Goal: Information Seeking & Learning: Learn about a topic

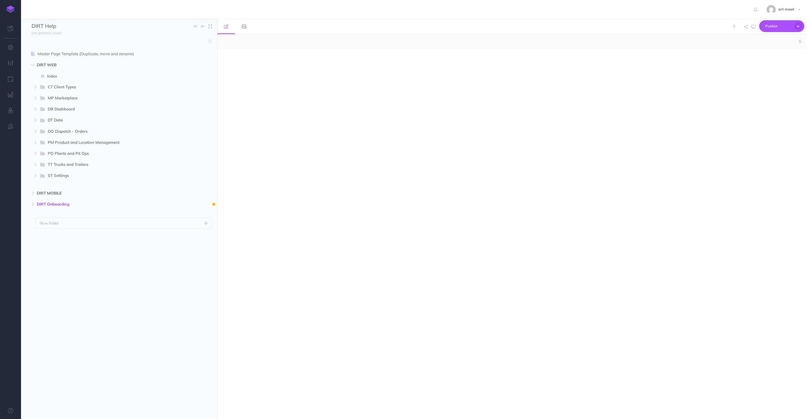
select select "null"
click at [50, 76] on span "Index" at bounding box center [116, 76] width 139 height 6
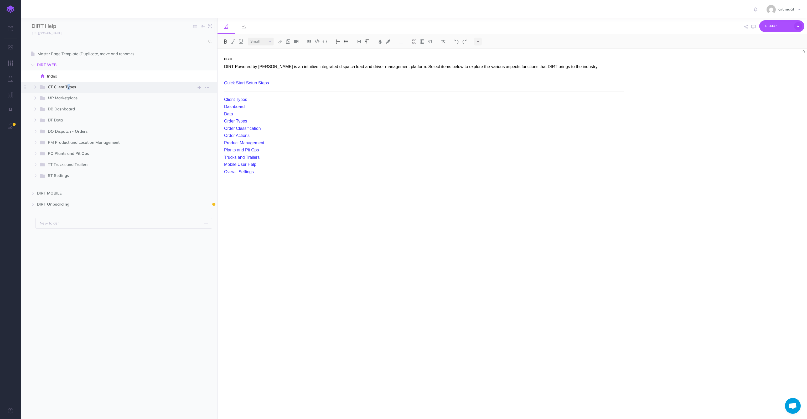
click at [58, 86] on span "CT Client Types" at bounding box center [113, 87] width 130 height 7
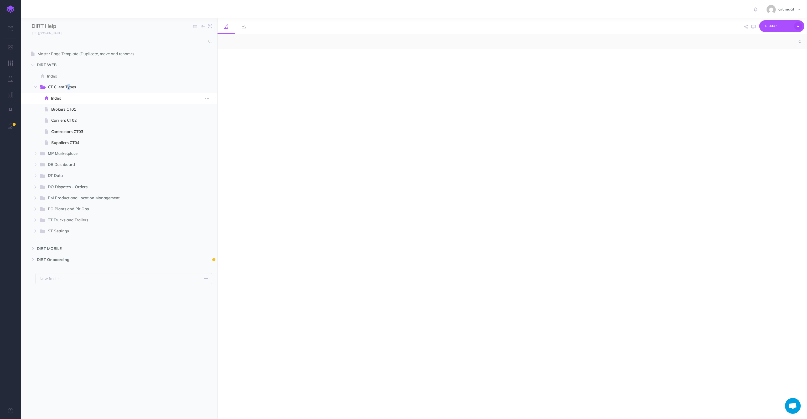
select select "null"
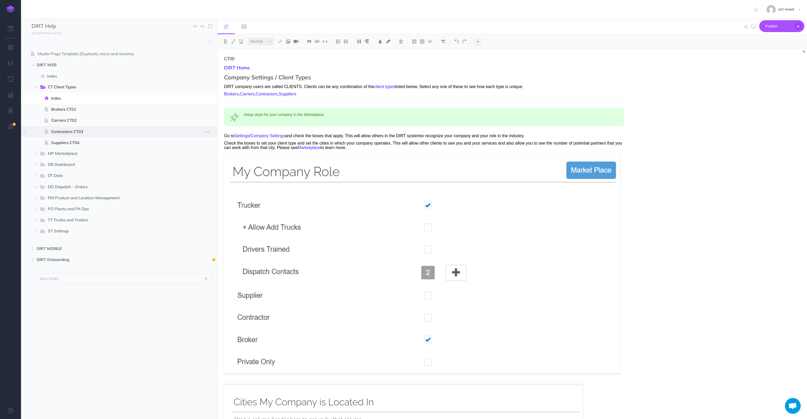
click at [72, 130] on span "Contractors CT03" at bounding box center [118, 131] width 135 height 6
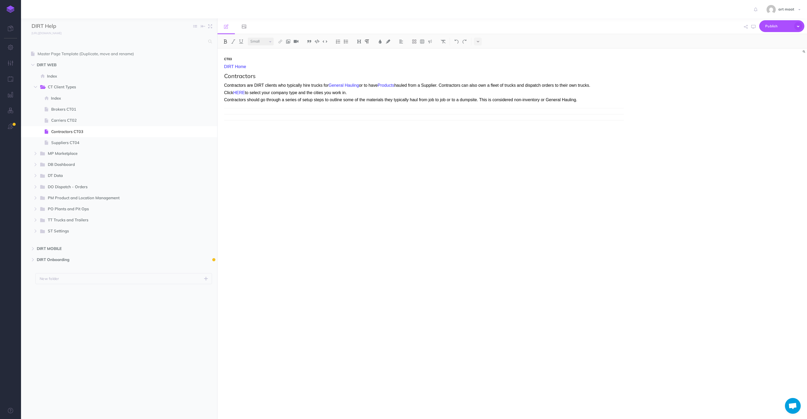
select select "null"
drag, startPoint x: 224, startPoint y: 84, endPoint x: 240, endPoint y: 85, distance: 16.3
click at [240, 85] on p "Contractors are DIRT clients who typically hire trucks for General Hauling or t…" at bounding box center [424, 85] width 400 height 5
click at [62, 144] on span "Suppliers CT04" at bounding box center [118, 143] width 135 height 6
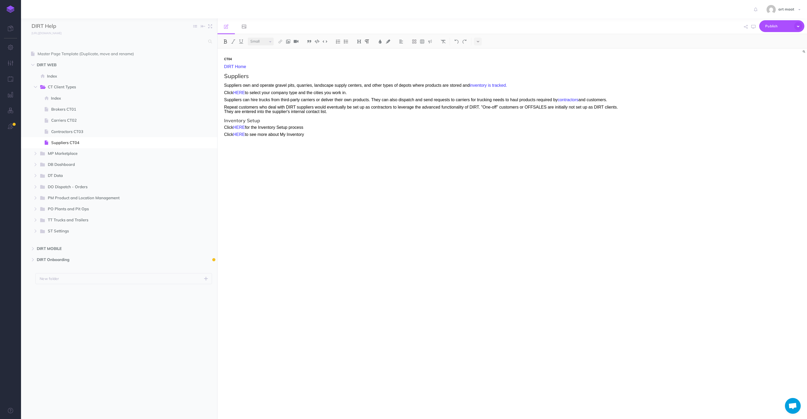
select select "null"
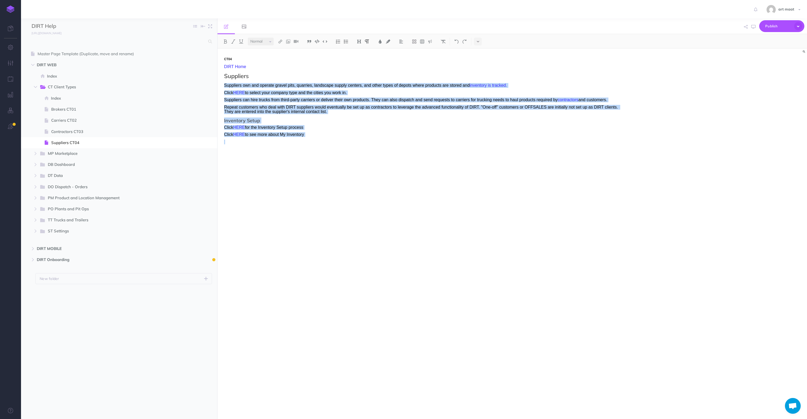
drag, startPoint x: 222, startPoint y: 82, endPoint x: 312, endPoint y: 143, distance: 109.0
click at [312, 143] on div "CT04 DIRT Home Suppliers Suppliers own and operate gravel pits, quarries, lands…" at bounding box center [424, 231] width 413 height 365
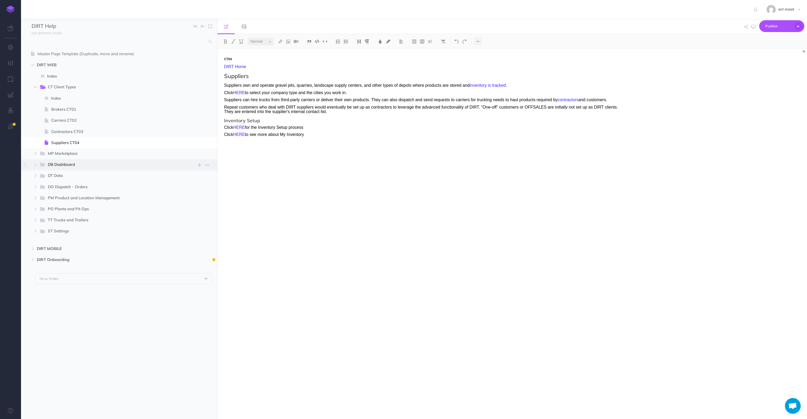
click at [174, 161] on span "DB Dashboard New folder Add a new folder inside this folder New page Add a new …" at bounding box center [125, 164] width 173 height 11
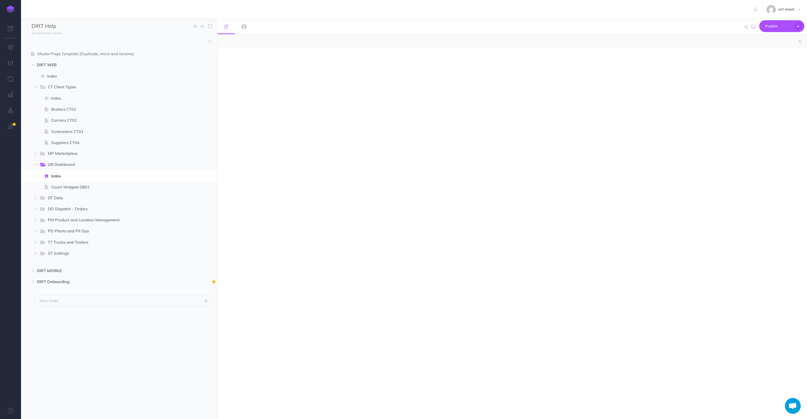
select select "null"
click at [287, 177] on div "DB00 DIRT Home Truck Count Widget Order Count Widget" at bounding box center [424, 231] width 413 height 365
click at [70, 144] on span "Suppliers CT04" at bounding box center [118, 143] width 135 height 6
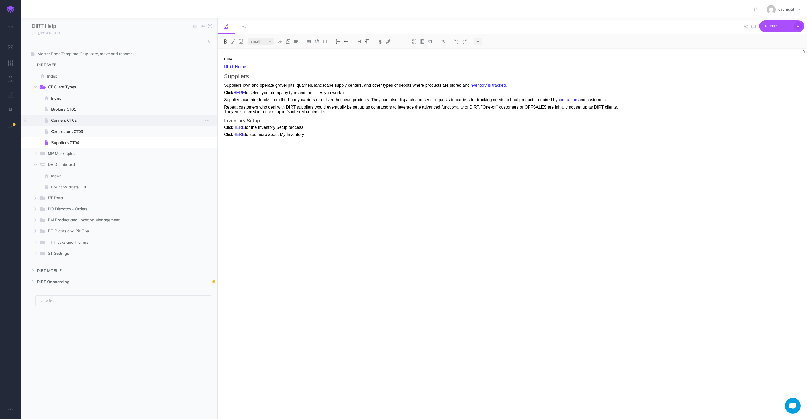
click at [63, 122] on span "Carriers CT02" at bounding box center [118, 120] width 135 height 6
